Goal: Information Seeking & Learning: Learn about a topic

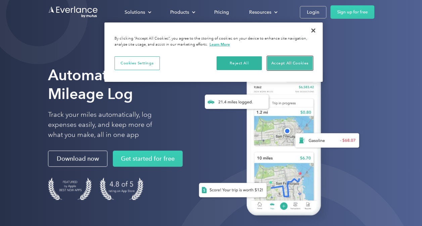
click at [288, 61] on button "Accept All Cookies" at bounding box center [289, 63] width 45 height 14
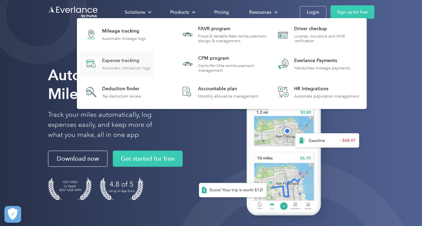
click at [116, 60] on div "Expense tracking" at bounding box center [126, 60] width 48 height 7
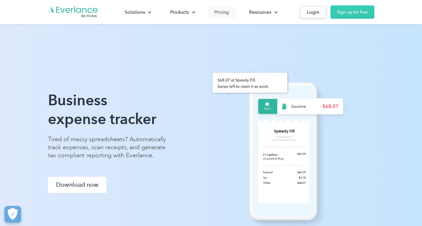
click at [220, 11] on div "Pricing" at bounding box center [221, 12] width 15 height 8
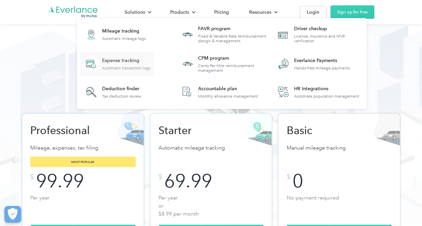
click at [133, 62] on div "Expense tracking" at bounding box center [126, 60] width 48 height 7
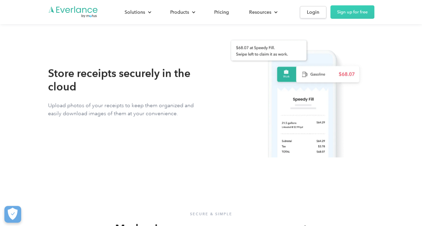
scroll to position [566, 0]
